Goal: Task Accomplishment & Management: Complete application form

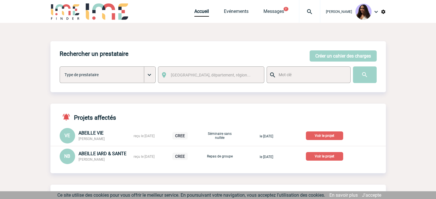
click at [326, 159] on p "Voir le projet" at bounding box center [324, 156] width 37 height 9
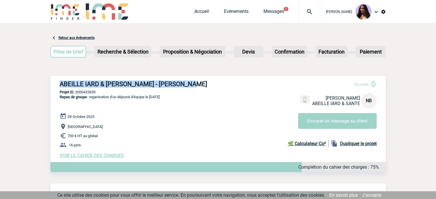
drag, startPoint x: 195, startPoint y: 84, endPoint x: 53, endPoint y: 81, distance: 142.3
click at [53, 81] on div "ABEILLE IARD & SANTE - Nathalie BELLANGER En cours Nathalie BELLANGER ABEILLE I…" at bounding box center [219, 119] width 336 height 87
copy h3 "ABEILLE IARD & SANTE - Nathalie BELLANGER"
drag, startPoint x: 109, startPoint y: 92, endPoint x: 77, endPoint y: 92, distance: 32.4
click at [77, 92] on p "Projet ID : 2000425659" at bounding box center [219, 92] width 336 height 4
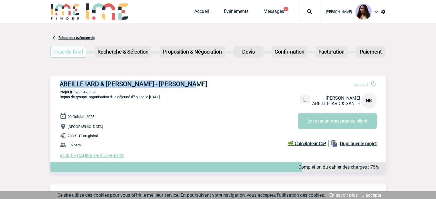
copy p "2000425659"
click at [92, 89] on div "ABEILLE IARD & SANTE - Nathalie BELLANGER En cours Nathalie BELLANGER ABEILLE I…" at bounding box center [219, 119] width 336 height 87
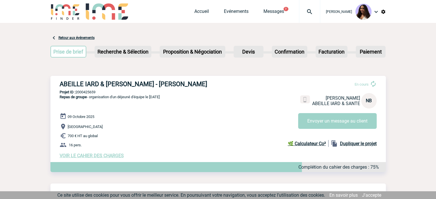
drag, startPoint x: 102, startPoint y: 91, endPoint x: 76, endPoint y: 92, distance: 26.4
click at [76, 92] on p "Projet ID : 2000425659" at bounding box center [219, 92] width 336 height 4
copy p "2000425659"
click at [232, 12] on link "Evénements" at bounding box center [236, 13] width 25 height 8
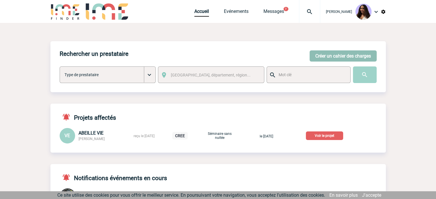
click at [328, 57] on button "Créer un cahier des charges" at bounding box center [343, 56] width 67 height 11
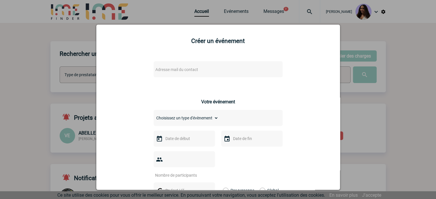
click at [188, 71] on span "Adresse mail du contact" at bounding box center [177, 69] width 43 height 5
type input "maguie.leblond@sanofi.com"
drag, startPoint x: 219, startPoint y: 77, endPoint x: 153, endPoint y: 78, distance: 66.6
click at [153, 78] on input "maguie.leblond@sanofi.com" at bounding box center [201, 80] width 98 height 8
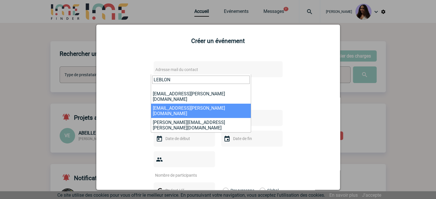
drag, startPoint x: 185, startPoint y: 80, endPoint x: 124, endPoint y: 79, distance: 60.8
click at [124, 79] on body "Jessica NETO BOGALHO Accueil Evénements 7" at bounding box center [218, 190] width 436 height 381
paste input "maguie.leblond@sanofi.com"
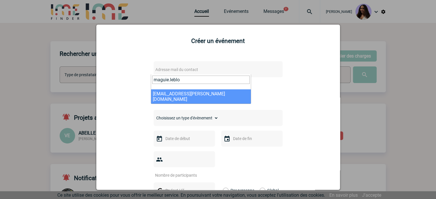
type input "maguie.leblo"
select select "132965"
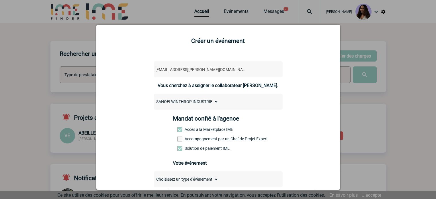
click at [203, 141] on label "Accompagnement par un Chef de Projet Expert" at bounding box center [190, 139] width 25 height 5
click at [0, 0] on input "Accompagnement par un Chef de Projet Expert" at bounding box center [0, 0] width 0 height 0
click at [186, 139] on label "Accompagnement par un Chef de Projet Expert" at bounding box center [190, 139] width 25 height 5
click at [0, 0] on input "Accompagnement par un Chef de Projet Expert" at bounding box center [0, 0] width 0 height 0
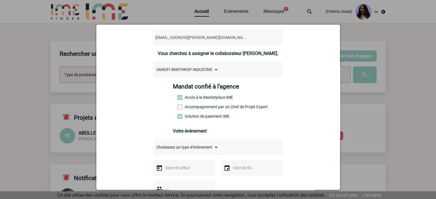
scroll to position [76, 0]
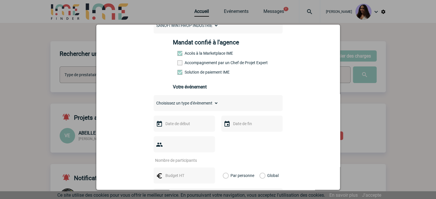
click at [199, 107] on select "Choisissez un type d'évènement Séminaire avec nuitée Séminaire sans nuitée Repa…" at bounding box center [186, 103] width 65 height 8
select select "9"
click at [154, 101] on select "Choisissez un type d'évènement Séminaire avec nuitée Séminaire sans nuitée Repa…" at bounding box center [186, 103] width 65 height 8
click at [185, 132] on div at bounding box center [184, 124] width 61 height 16
click at [184, 128] on input "text" at bounding box center [184, 123] width 40 height 7
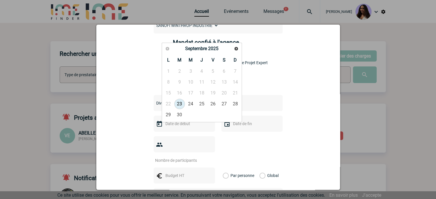
click at [190, 127] on input "text" at bounding box center [184, 123] width 40 height 7
click at [312, 91] on div "maguie.leblond@sanofi.com maguie.leblond@sanofi.com Vous cherchez à assigner le…" at bounding box center [219, 159] width 230 height 358
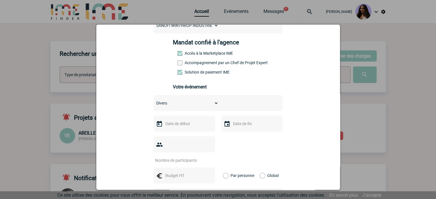
drag, startPoint x: 177, startPoint y: 124, endPoint x: 186, endPoint y: 126, distance: 8.9
click at [177, 124] on input "text" at bounding box center [184, 123] width 40 height 7
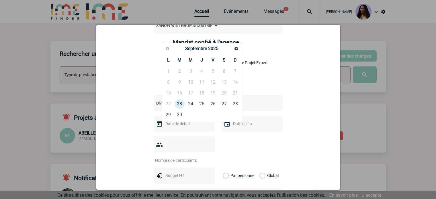
click at [294, 72] on div "maguie.leblond@sanofi.com maguie.leblond@sanofi.com Vous cherchez à assigner le…" at bounding box center [219, 159] width 230 height 358
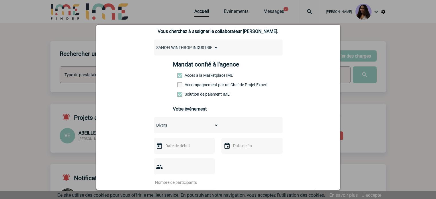
scroll to position [57, 0]
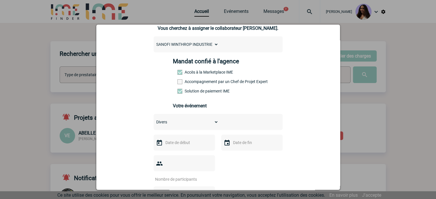
click at [192, 122] on select "Choisissez un type d'évènement Séminaire avec nuitée Séminaire sans nuitée Repa…" at bounding box center [186, 122] width 65 height 8
click at [154, 120] on select "Choisissez un type d'évènement Séminaire avec nuitée Séminaire sans nuitée Repa…" at bounding box center [186, 122] width 65 height 8
click at [178, 147] on input "text" at bounding box center [184, 142] width 40 height 7
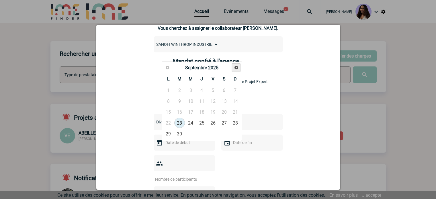
click at [234, 71] on link "Suivant" at bounding box center [236, 67] width 9 height 9
click at [170, 69] on span "Précédent" at bounding box center [167, 67] width 5 height 5
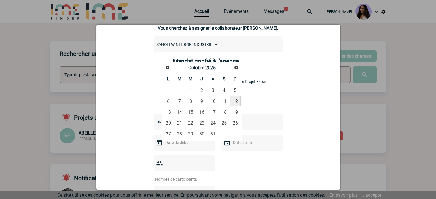
click at [236, 104] on link "12" at bounding box center [235, 101] width 11 height 10
type input "12-10-2025"
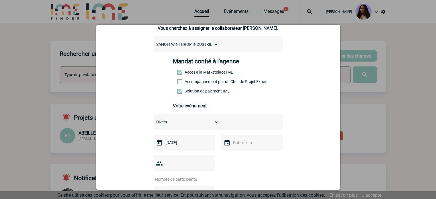
click at [242, 143] on input "text" at bounding box center [252, 142] width 40 height 7
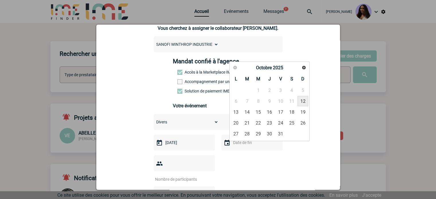
click at [302, 103] on link "12" at bounding box center [303, 101] width 11 height 10
type input "12-10-2025"
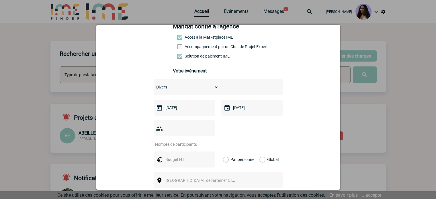
scroll to position [105, 0]
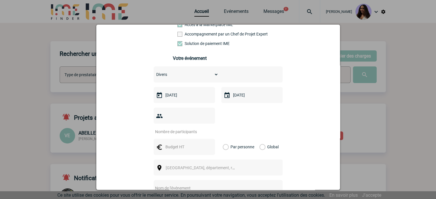
click at [205, 112] on div at bounding box center [184, 116] width 61 height 16
click at [201, 128] on input "number" at bounding box center [181, 131] width 54 height 7
type input "52"
click at [192, 143] on input "text" at bounding box center [184, 146] width 40 height 7
click at [239, 127] on div "Choisissez un type d'évènement Séminaire avec nuitée Séminaire sans nuitée Repa…" at bounding box center [218, 150] width 129 height 167
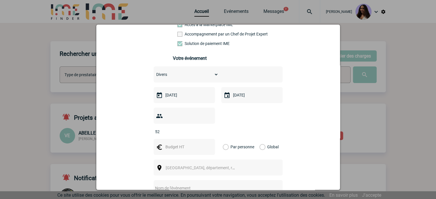
click at [189, 143] on input "text" at bounding box center [184, 146] width 40 height 7
click at [166, 143] on input "text" at bounding box center [184, 146] width 40 height 7
type input "520"
click at [260, 139] on label "Global" at bounding box center [262, 147] width 4 height 16
click at [0, 0] on input "Global" at bounding box center [0, 0] width 0 height 0
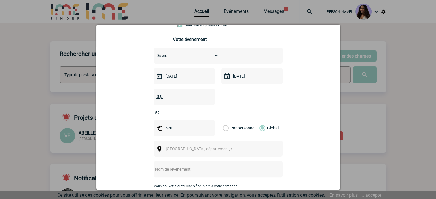
scroll to position [124, 0]
click at [196, 147] on span "Ville, département, région..." at bounding box center [206, 149] width 80 height 5
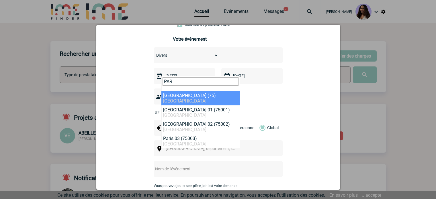
type input "PAR"
select select "3"
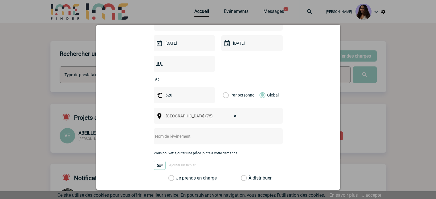
scroll to position [162, 0]
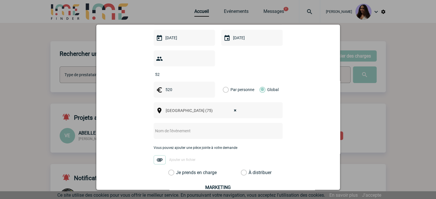
click at [189, 127] on input "text" at bounding box center [211, 130] width 114 height 7
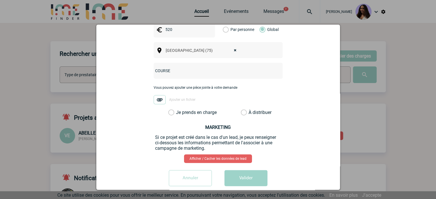
scroll to position [223, 0]
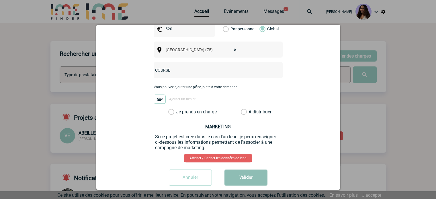
type input "COURSE"
click at [244, 170] on button "Valider" at bounding box center [246, 178] width 43 height 16
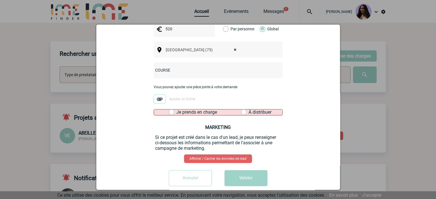
click at [192, 100] on div "Vous pouvez ajouter une pièce jointe à votre demande Ajouter un fichier" at bounding box center [218, 97] width 129 height 24
click at [178, 110] on label "Je prends en charge" at bounding box center [174, 113] width 10 height 6
click at [0, 0] on input "Je prends en charge" at bounding box center [0, 0] width 0 height 0
click at [251, 170] on button "Valider" at bounding box center [246, 178] width 43 height 16
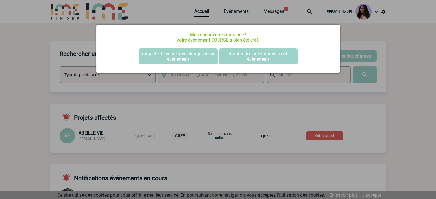
scroll to position [0, 0]
click at [192, 62] on button "Compléter le cahier des charges de cet événement" at bounding box center [178, 56] width 79 height 16
click at [190, 57] on button "Compléter le cahier des charges de cet événement" at bounding box center [178, 56] width 79 height 16
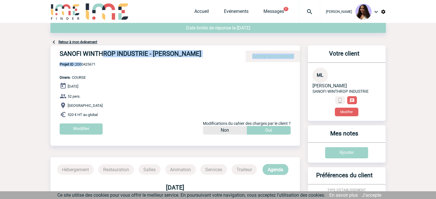
drag, startPoint x: 100, startPoint y: 62, endPoint x: 82, endPoint y: 63, distance: 18.1
click at [82, 63] on div "SANOFI WINTHROP INDUSTRIE - [PERSON_NAME] CAHIER DES CHARGES SANOFI WINTHROP IN…" at bounding box center [176, 93] width 250 height 94
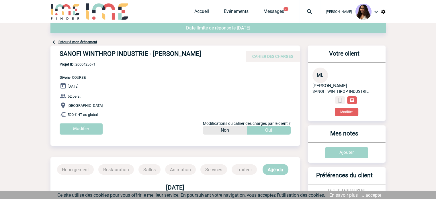
click at [100, 67] on div "SANOFI WINTHROP INDUSTRIE - Maguie LEBLOND CAHIER DES CHARGES SANOFI WINTHROP I…" at bounding box center [176, 93] width 250 height 94
drag, startPoint x: 100, startPoint y: 64, endPoint x: 75, endPoint y: 65, distance: 24.4
click at [75, 65] on div "SANOFI WINTHROP INDUSTRIE - Maguie LEBLOND CAHIER DES CHARGES SANOFI WINTHROP I…" at bounding box center [176, 93] width 250 height 94
click at [104, 70] on div "SANOFI WINTHROP INDUSTRIE - Maguie LEBLOND CAHIER DES CHARGES SANOFI WINTHROP I…" at bounding box center [176, 93] width 250 height 94
drag, startPoint x: 103, startPoint y: 63, endPoint x: 76, endPoint y: 63, distance: 27.3
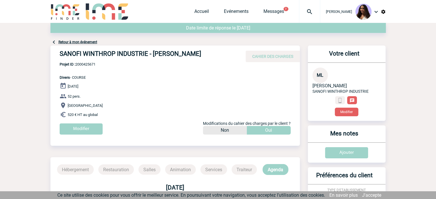
click at [76, 63] on div "SANOFI WINTHROP INDUSTRIE - Maguie LEBLOND CAHIER DES CHARGES SANOFI WINTHROP I…" at bounding box center [176, 93] width 250 height 94
click at [104, 71] on div "SANOFI WINTHROP INDUSTRIE - Maguie LEBLOND CAHIER DES CHARGES SANOFI WINTHROP I…" at bounding box center [176, 93] width 250 height 94
drag, startPoint x: 98, startPoint y: 63, endPoint x: 77, endPoint y: 63, distance: 21.0
click at [77, 63] on div "SANOFI WINTHROP INDUSTRIE - Maguie LEBLOND CAHIER DES CHARGES SANOFI WINTHROP I…" at bounding box center [176, 93] width 250 height 94
copy p "2000425671 Divers - COURSE"
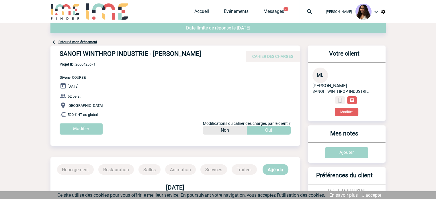
click at [88, 64] on span "Projet ID : 2000425671" at bounding box center [78, 64] width 36 height 4
drag, startPoint x: 103, startPoint y: 63, endPoint x: 75, endPoint y: 63, distance: 27.8
click at [75, 63] on div "SANOFI WINTHROP INDUSTRIE - Maguie LEBLOND CAHIER DES CHARGES SANOFI WINTHROP I…" at bounding box center [176, 93] width 250 height 94
click at [100, 63] on div "SANOFI WINTHROP INDUSTRIE - Maguie LEBLOND CAHIER DES CHARGES SANOFI WINTHROP I…" at bounding box center [176, 93] width 250 height 94
drag, startPoint x: 97, startPoint y: 63, endPoint x: 77, endPoint y: 64, distance: 20.4
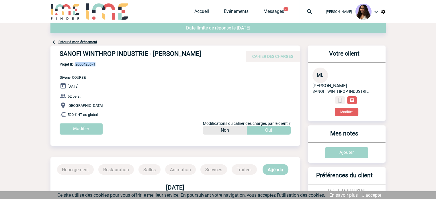
click at [77, 64] on span "Projet ID : 2000425671" at bounding box center [78, 64] width 36 height 4
copy span "2000425671"
drag, startPoint x: 190, startPoint y: 55, endPoint x: 197, endPoint y: 55, distance: 7.5
click at [190, 55] on h4 "SANOFI WINTHROP INDUSTRIE - Maguie LEBLOND" at bounding box center [146, 55] width 172 height 10
drag, startPoint x: 211, startPoint y: 54, endPoint x: 56, endPoint y: 53, distance: 155.0
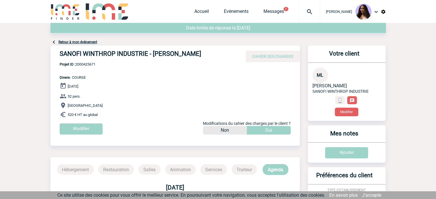
click at [56, 53] on div "SANOFI WINTHROP INDUSTRIE - Maguie LEBLOND CAHIER DES CHARGES" at bounding box center [176, 54] width 250 height 17
copy h4 "SANOFI WINTHROP INDUSTRIE - Maguie LEBLOND"
click at [102, 64] on div "SANOFI WINTHROP INDUSTRIE - Maguie LEBLOND CAHIER DES CHARGES SANOFI WINTHROP I…" at bounding box center [176, 93] width 250 height 94
drag, startPoint x: 102, startPoint y: 64, endPoint x: 84, endPoint y: 65, distance: 18.1
click at [84, 65] on div "SANOFI WINTHROP INDUSTRIE - Maguie LEBLOND CAHIER DES CHARGES SANOFI WINTHROP I…" at bounding box center [176, 93] width 250 height 94
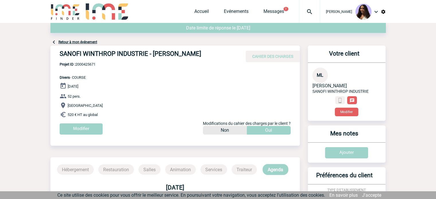
click at [95, 67] on p "Projet ID : 2000425671 Divers - COURSE" at bounding box center [73, 71] width 45 height 18
drag, startPoint x: 96, startPoint y: 64, endPoint x: 77, endPoint y: 64, distance: 19.5
click at [77, 64] on span "Projet ID : 2000425671" at bounding box center [78, 64] width 36 height 4
copy span "2000425671"
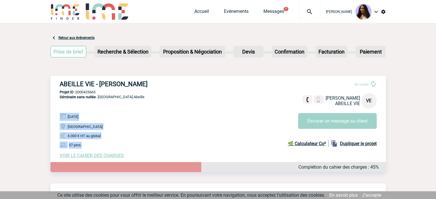
drag, startPoint x: 58, startPoint y: 114, endPoint x: 103, endPoint y: 147, distance: 54.9
click at [103, 147] on div "ABEILLE VIE - [PERSON_NAME] En cours [PERSON_NAME] ABEILLE VIE VE Envoyer un me…" at bounding box center [219, 119] width 336 height 87
copy div "[DATE] [GEOGRAPHIC_DATA] 6 000 € HT au global 37 pers."
drag, startPoint x: 160, startPoint y: 87, endPoint x: 58, endPoint y: 83, distance: 101.4
click at [58, 83] on div "ABEILLE VIE - Virginie ECOUPEAU En cours Virginie ECOUPEAU ABEILLE VIE VE Envoy…" at bounding box center [219, 119] width 336 height 87
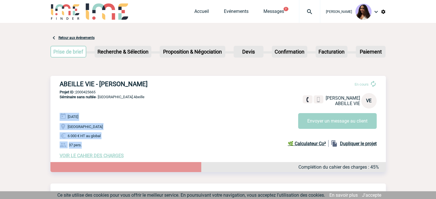
copy h3 "ABEILLE VIE - Virginie ECOUPEAU"
drag, startPoint x: 183, startPoint y: 102, endPoint x: 129, endPoint y: 94, distance: 54.8
click at [183, 102] on div "ABEILLE VIE - Virginie ECOUPEAU En cours Virginie ECOUPEAU ABEILLE VIE VE Envoy…" at bounding box center [219, 119] width 336 height 87
drag, startPoint x: 101, startPoint y: 92, endPoint x: 77, endPoint y: 93, distance: 23.8
click at [77, 93] on p "Projet ID : 2000425665" at bounding box center [219, 92] width 336 height 4
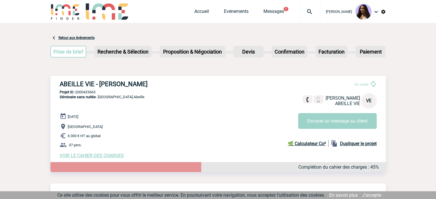
copy p "2000425665"
click at [135, 103] on div "ABEILLE VIE - Virginie ECOUPEAU En cours Virginie ECOUPEAU ABEILLE VIE VE Envoy…" at bounding box center [219, 119] width 336 height 87
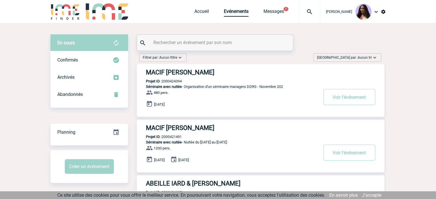
click at [210, 41] on input "text" at bounding box center [216, 42] width 128 height 8
paste input "2000424921"
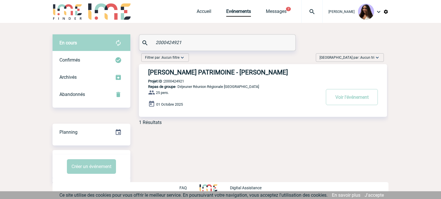
type input "2000424921"
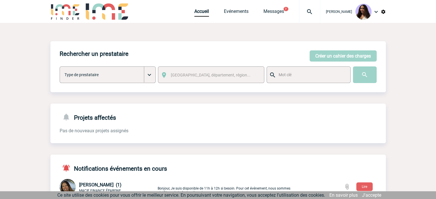
click at [300, 9] on img at bounding box center [310, 11] width 21 height 7
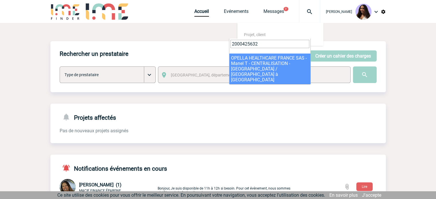
type input "2000425632"
select select "25133"
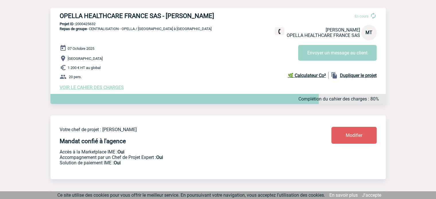
scroll to position [76, 0]
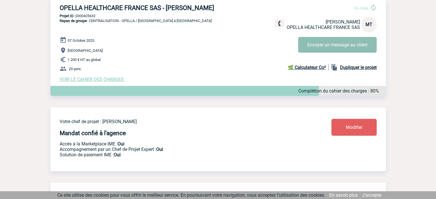
click at [313, 51] on button "Envoyer un message au client" at bounding box center [337, 45] width 79 height 16
